Goal: Feedback & Contribution: Leave review/rating

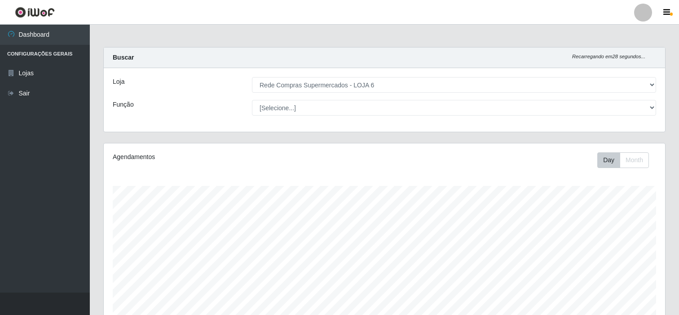
select select "398"
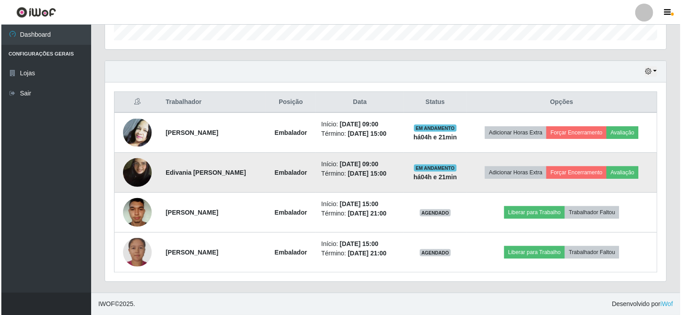
scroll to position [186, 561]
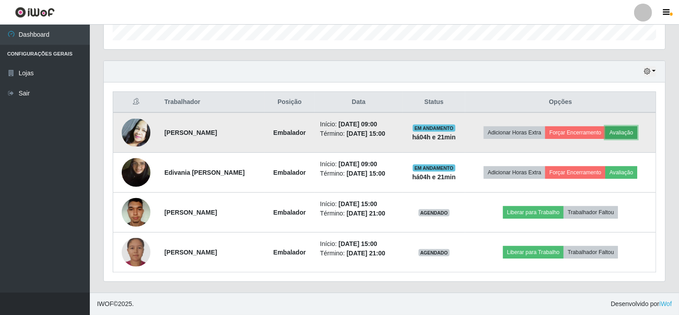
click at [626, 132] on button "Avaliação" at bounding box center [621, 133] width 32 height 13
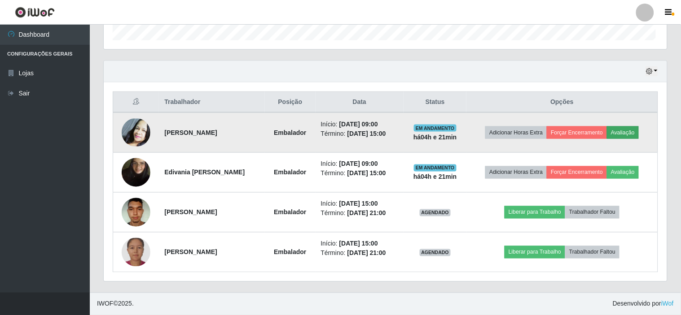
scroll to position [186, 555]
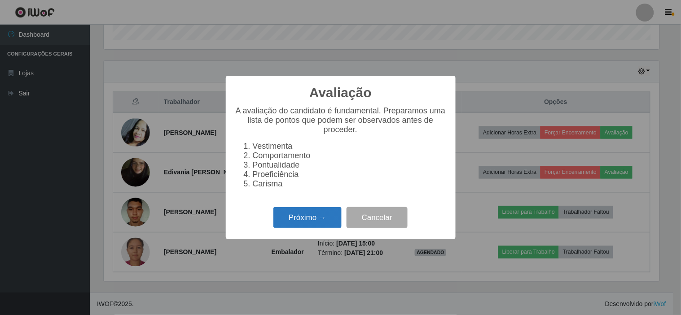
click at [311, 218] on button "Próximo →" at bounding box center [307, 217] width 68 height 21
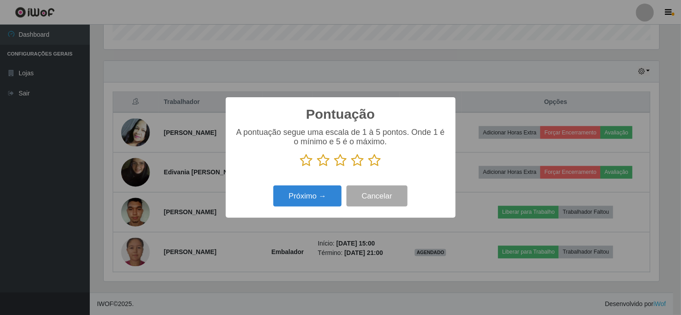
click at [374, 162] on icon at bounding box center [374, 160] width 13 height 13
click at [368, 167] on input "radio" at bounding box center [368, 167] width 0 height 0
click at [319, 196] on button "Próximo →" at bounding box center [307, 196] width 68 height 21
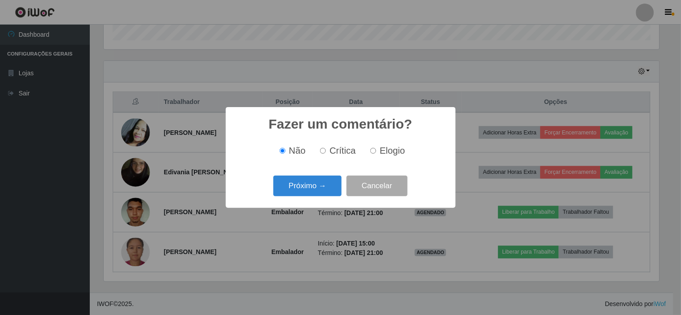
click at [392, 153] on span "Elogio" at bounding box center [392, 151] width 25 height 10
click at [376, 153] on input "Elogio" at bounding box center [373, 151] width 6 height 6
radio input "true"
click at [312, 190] on button "Próximo →" at bounding box center [307, 186] width 68 height 21
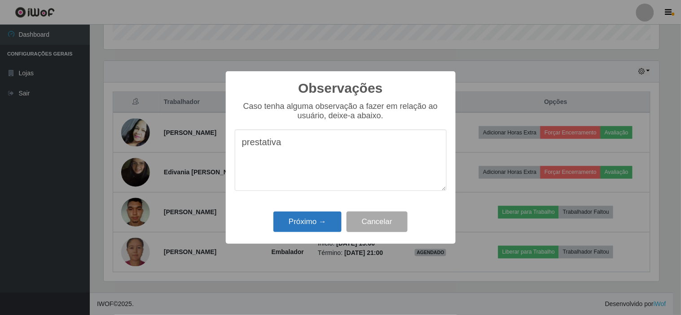
type textarea "prestativa"
click at [313, 222] on button "Próximo →" at bounding box center [307, 222] width 68 height 21
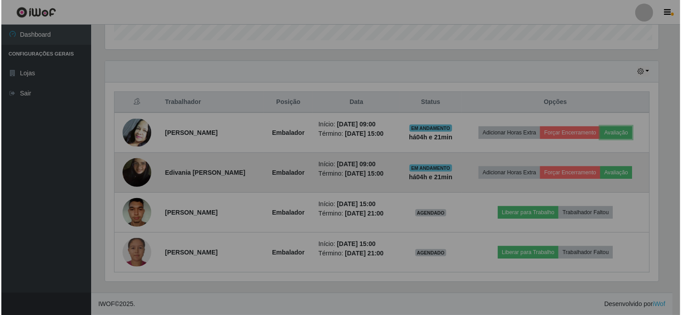
scroll to position [186, 561]
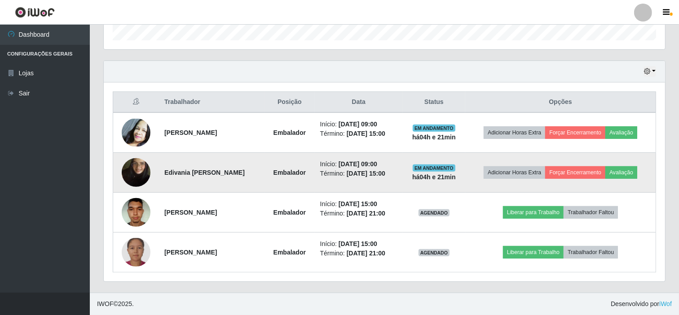
click at [138, 175] on img at bounding box center [136, 172] width 29 height 51
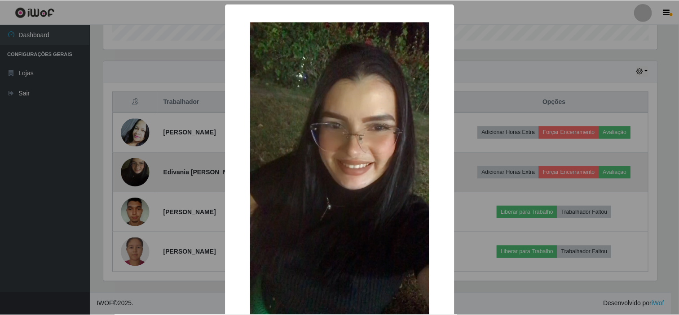
scroll to position [186, 555]
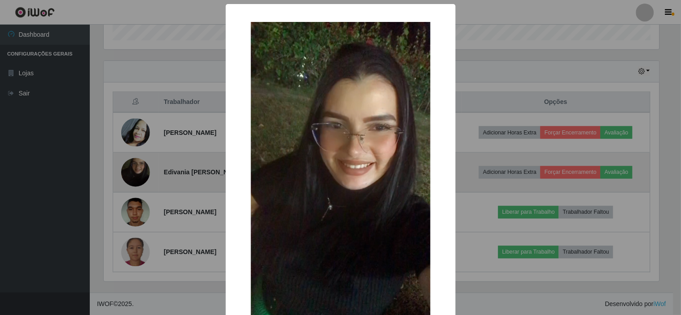
click at [138, 175] on div "× OK Cancel" at bounding box center [340, 157] width 681 height 315
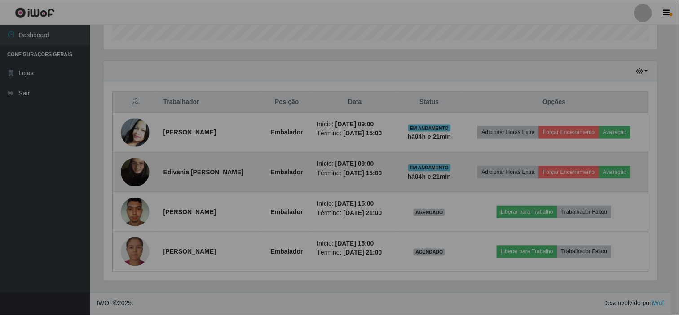
scroll to position [186, 561]
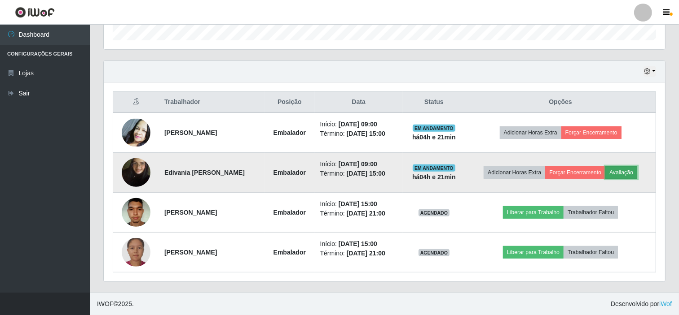
click at [624, 173] on button "Avaliação" at bounding box center [621, 172] width 32 height 13
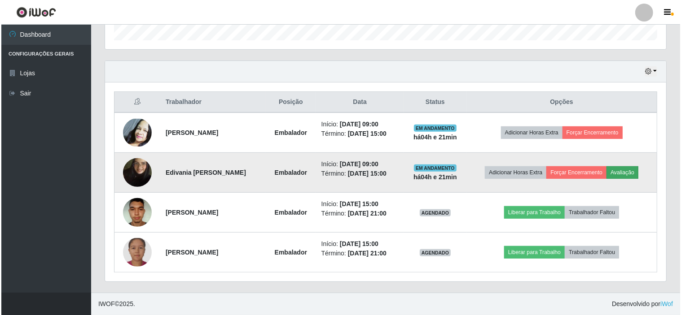
scroll to position [186, 555]
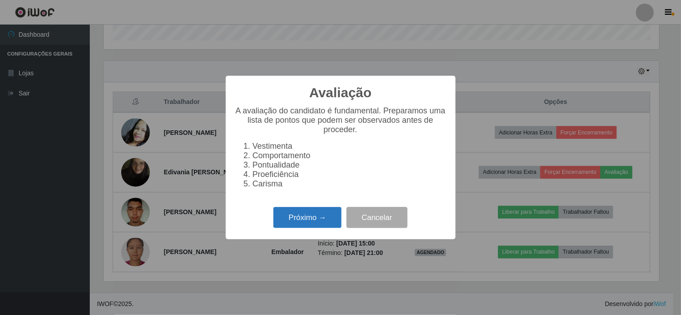
click at [311, 223] on button "Próximo →" at bounding box center [307, 217] width 68 height 21
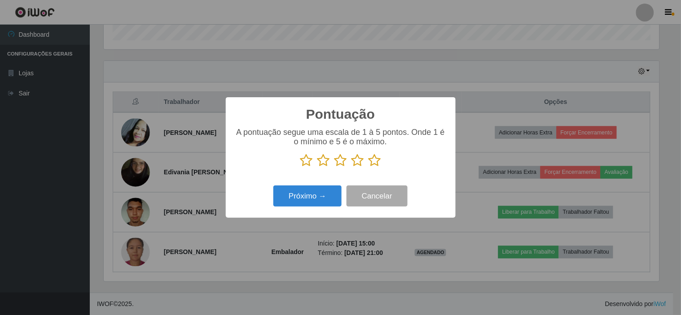
scroll to position [448586, 448217]
click at [373, 160] on icon at bounding box center [374, 160] width 13 height 13
click at [368, 167] on input "radio" at bounding box center [368, 167] width 0 height 0
click at [312, 199] on button "Próximo →" at bounding box center [307, 196] width 68 height 21
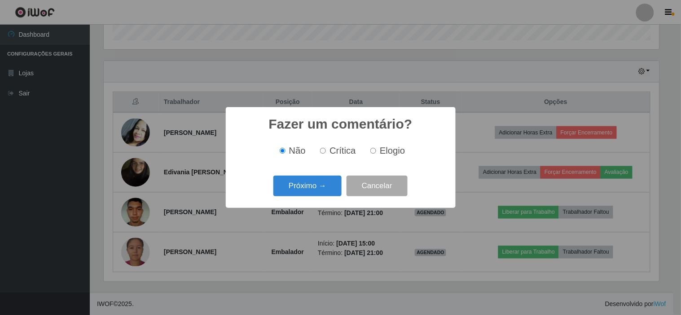
click at [387, 154] on span "Elogio" at bounding box center [392, 151] width 25 height 10
click at [376, 154] on input "Elogio" at bounding box center [373, 151] width 6 height 6
radio input "true"
click at [308, 189] on button "Próximo →" at bounding box center [307, 186] width 68 height 21
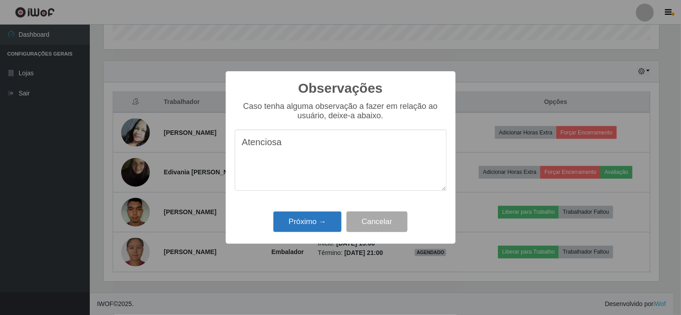
type textarea "Atenciosa"
click at [305, 222] on button "Próximo →" at bounding box center [307, 222] width 68 height 21
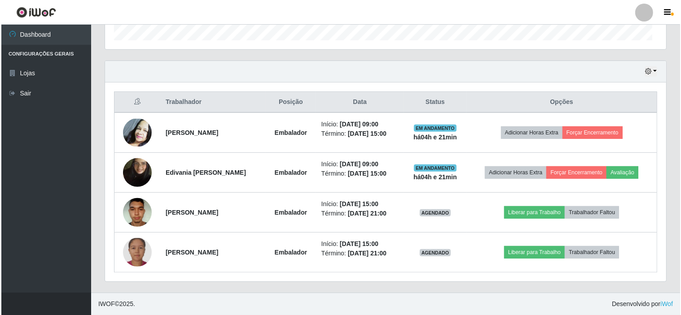
scroll to position [186, 561]
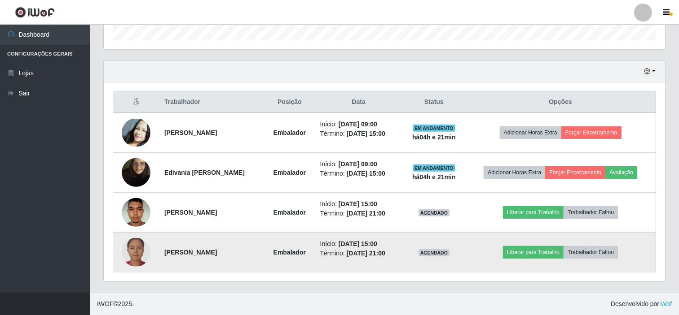
click at [133, 247] on img at bounding box center [136, 252] width 29 height 29
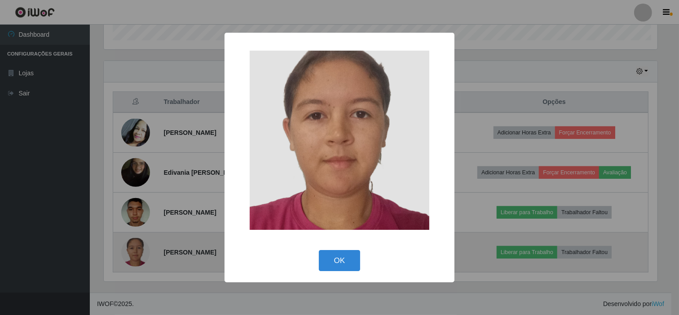
scroll to position [186, 555]
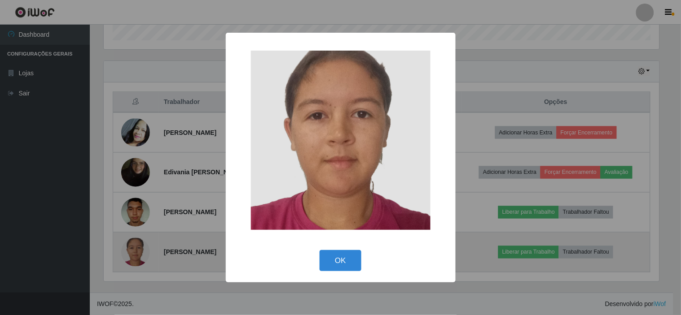
click at [133, 247] on div "× OK Cancel" at bounding box center [340, 157] width 681 height 315
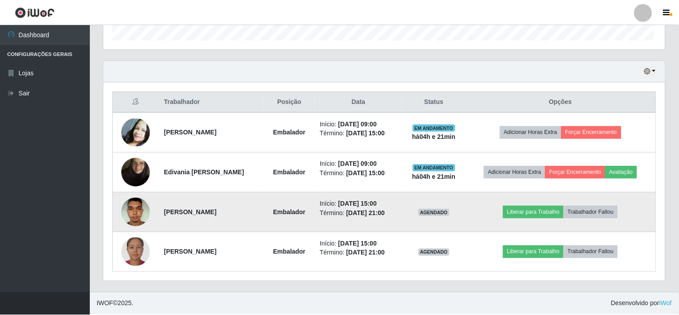
scroll to position [186, 561]
